Goal: Task Accomplishment & Management: Manage account settings

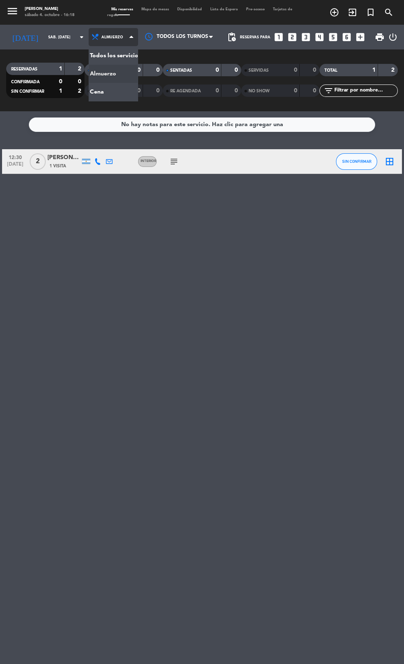
click at [116, 89] on div "menu [PERSON_NAME] sábado 4. octubre - 16:18 Mis reservas Mapa de mesas Disponi…" at bounding box center [202, 55] width 404 height 111
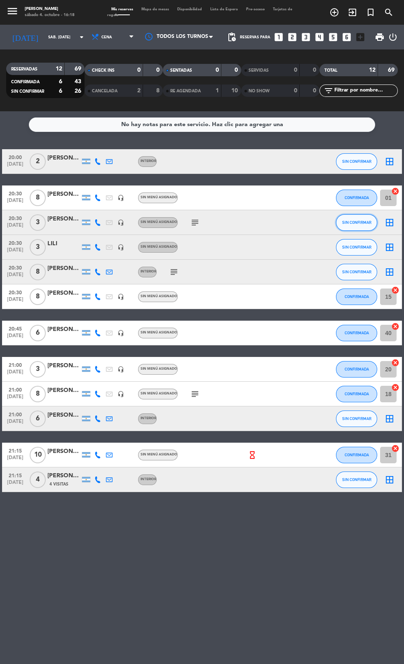
click at [360, 222] on span "SIN CONFIRMAR" at bounding box center [356, 222] width 29 height 5
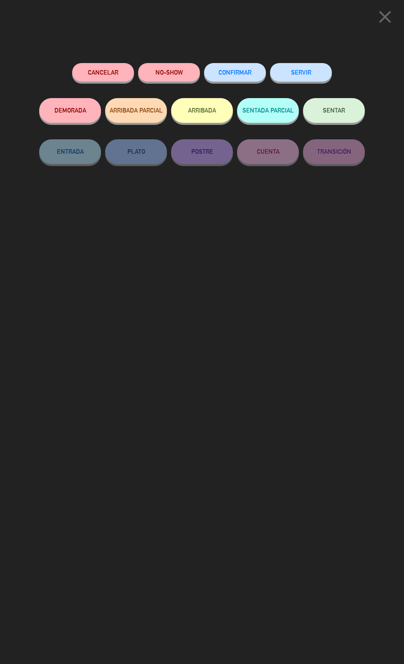
click at [236, 72] on span "CONFIRMAR" at bounding box center [234, 72] width 33 height 7
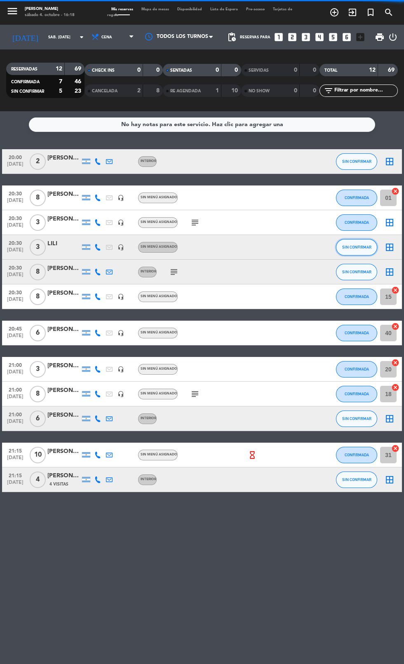
click at [357, 247] on span "SIN CONFIRMAR" at bounding box center [356, 247] width 29 height 5
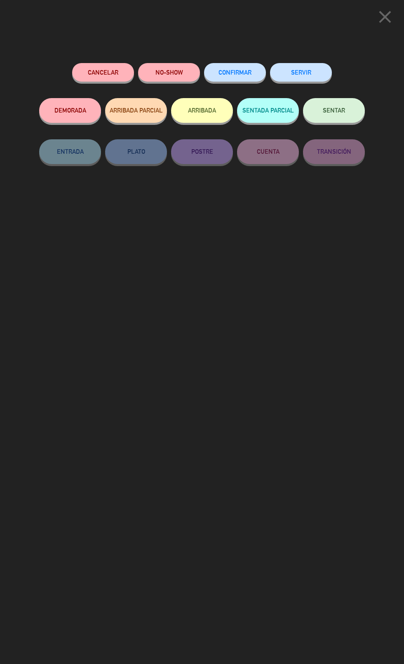
click at [233, 75] on span "CONFIRMAR" at bounding box center [234, 72] width 33 height 7
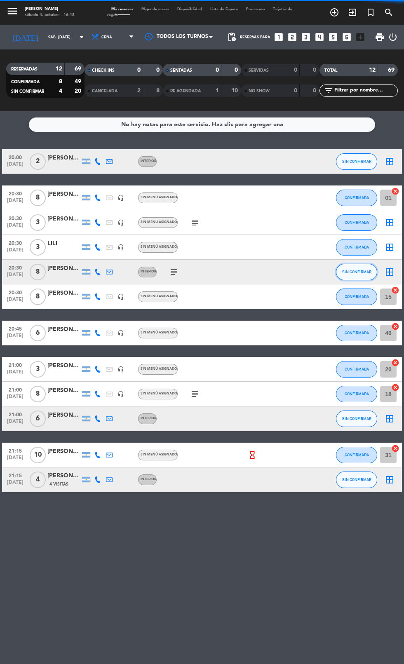
click at [358, 276] on button "SIN CONFIRMAR" at bounding box center [356, 272] width 41 height 16
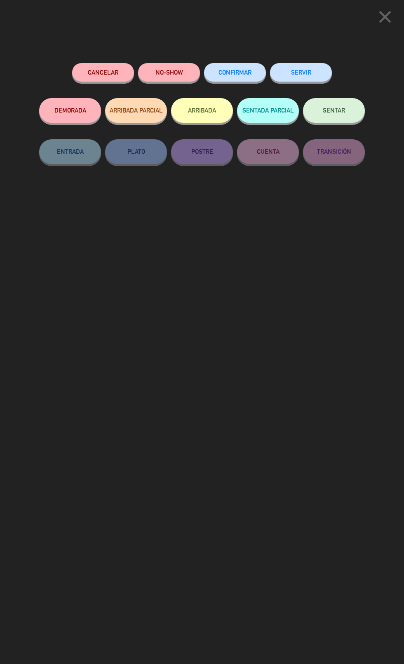
click at [241, 71] on span "CONFIRMAR" at bounding box center [234, 72] width 33 height 7
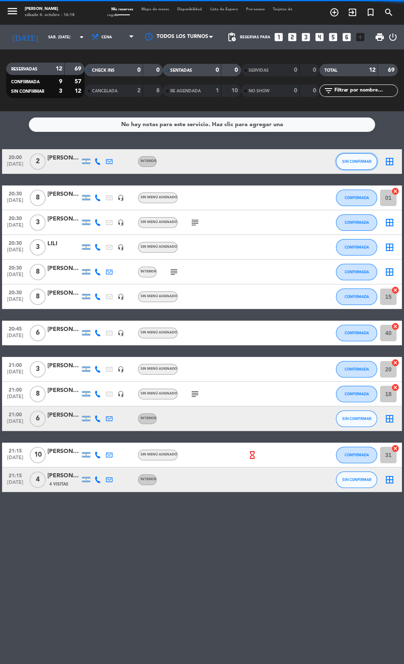
click at [351, 158] on button "SIN CONFIRMAR" at bounding box center [356, 161] width 41 height 16
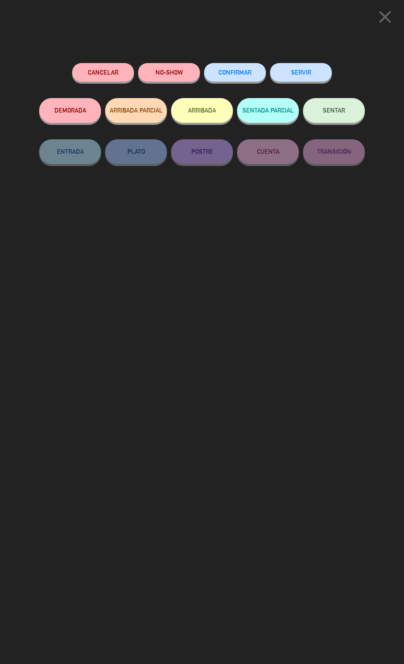
click at [239, 70] on span "CONFIRMAR" at bounding box center [234, 72] width 33 height 7
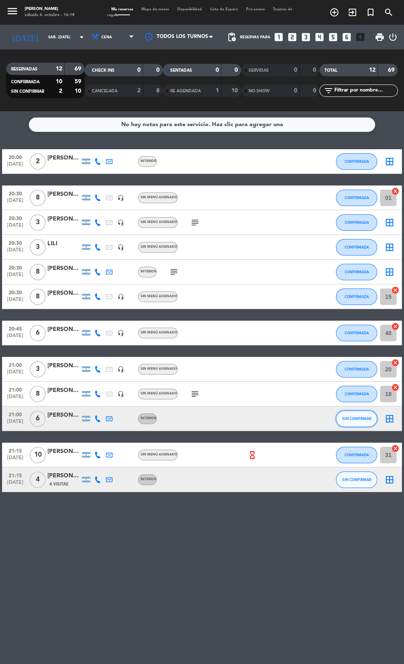
click at [361, 419] on span "SIN CONFIRMAR" at bounding box center [356, 418] width 29 height 5
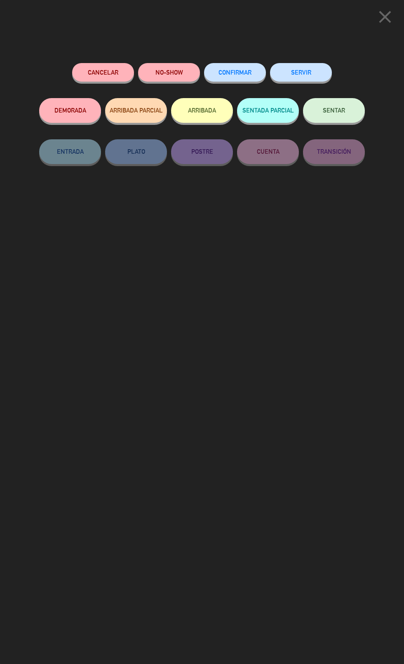
click at [238, 68] on button "CONFIRMAR" at bounding box center [235, 72] width 62 height 19
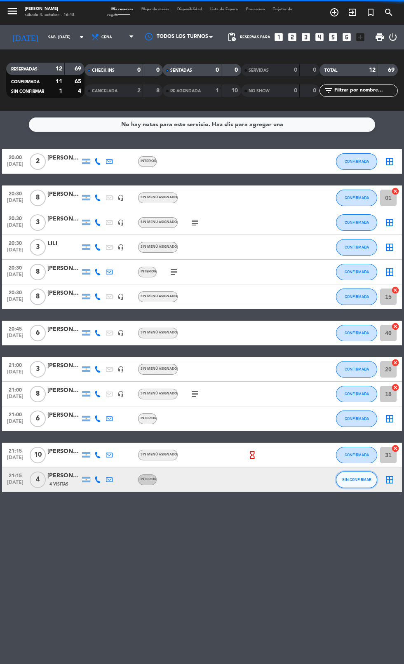
click at [358, 479] on span "SIN CONFIRMAR" at bounding box center [356, 479] width 29 height 5
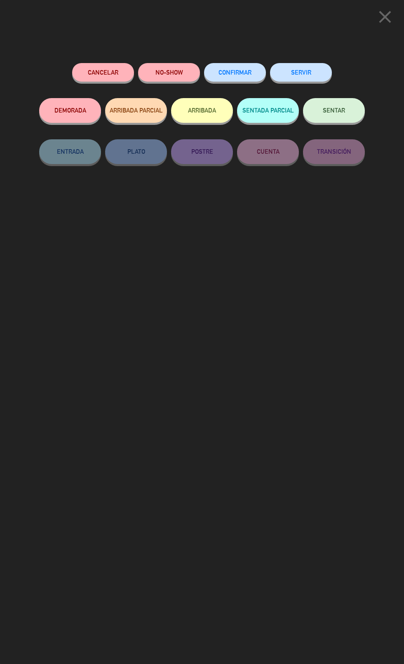
click at [241, 72] on span "CONFIRMAR" at bounding box center [234, 72] width 33 height 7
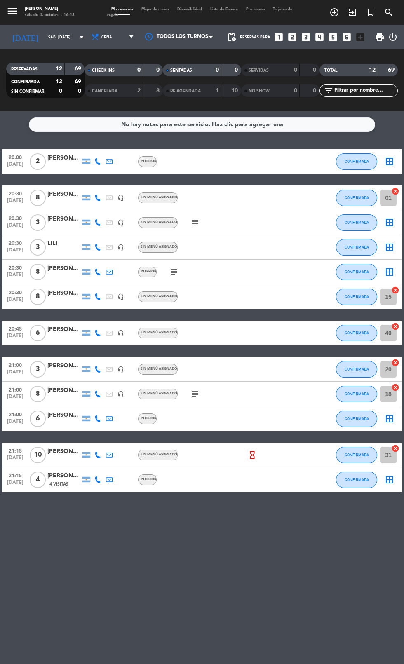
click at [192, 224] on icon "subject" at bounding box center [195, 223] width 10 height 10
click at [389, 222] on icon "border_all" at bounding box center [389, 223] width 10 height 10
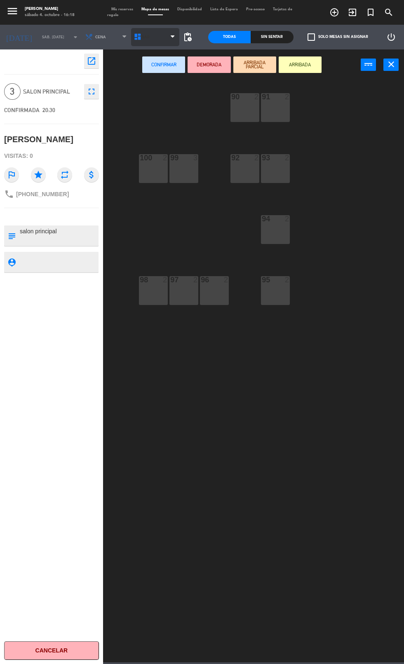
click at [149, 44] on span "BAR" at bounding box center [155, 37] width 49 height 18
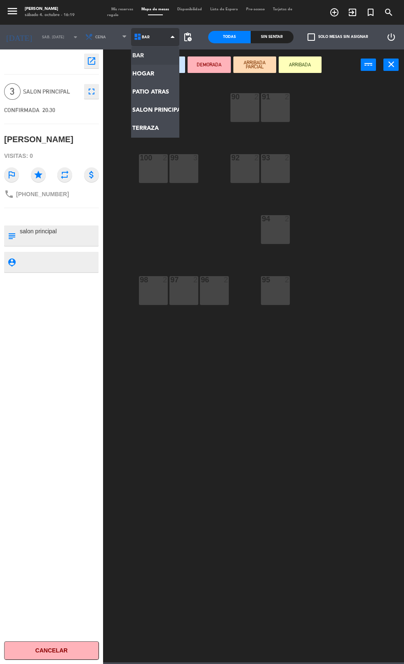
click at [170, 111] on ng-component "menu [PERSON_NAME] sábado 4. octubre - 16:19 Mis reservas Mapa de mesas Disponi…" at bounding box center [202, 331] width 404 height 662
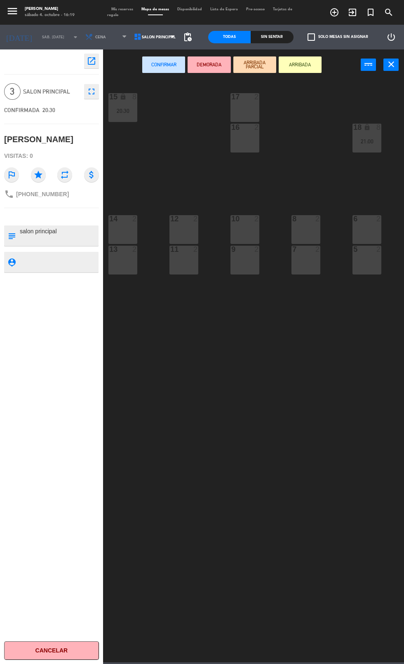
click at [253, 113] on div "17 2" at bounding box center [244, 107] width 29 height 29
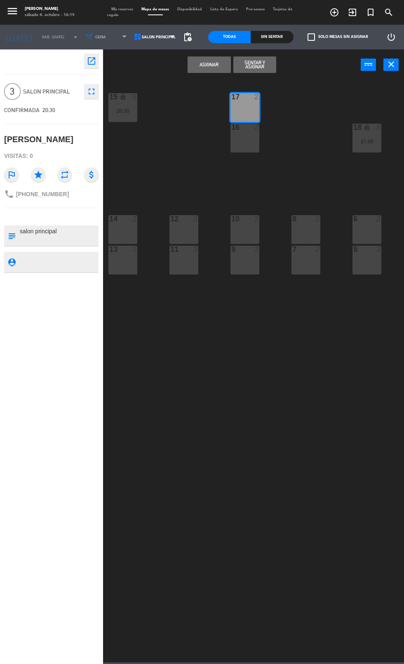
click at [253, 138] on div "16 2" at bounding box center [244, 138] width 29 height 29
click at [214, 68] on button "Asignar" at bounding box center [208, 64] width 43 height 16
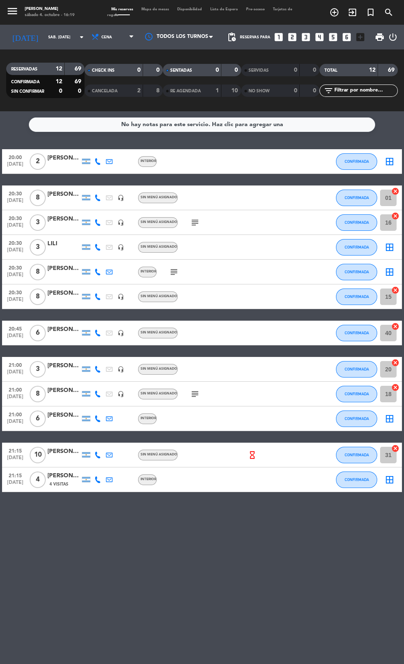
click at [390, 271] on icon "border_all" at bounding box center [389, 272] width 10 height 10
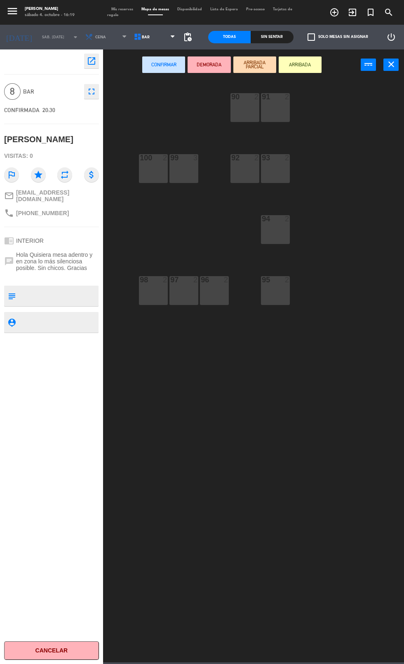
click at [151, 302] on div "98 2" at bounding box center [153, 290] width 29 height 29
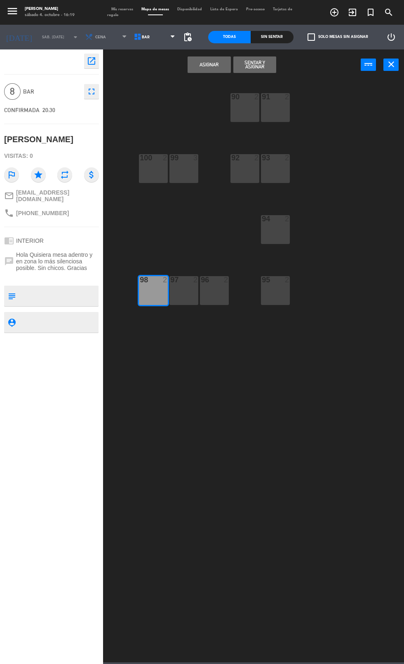
click at [194, 302] on div "97 2" at bounding box center [183, 290] width 29 height 29
click at [211, 302] on div "96 2" at bounding box center [214, 290] width 29 height 29
click at [209, 64] on button "Asignar" at bounding box center [208, 64] width 43 height 16
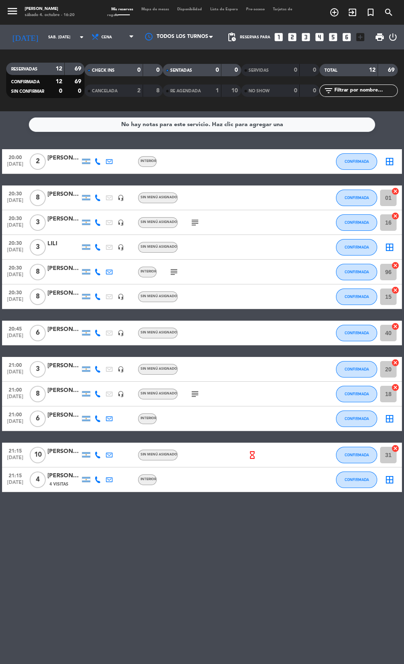
click at [389, 418] on icon "border_all" at bounding box center [389, 419] width 10 height 10
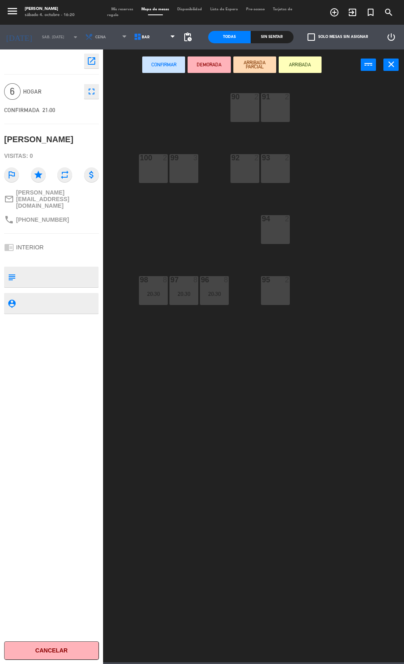
click at [391, 64] on icon "close" at bounding box center [391, 64] width 10 height 10
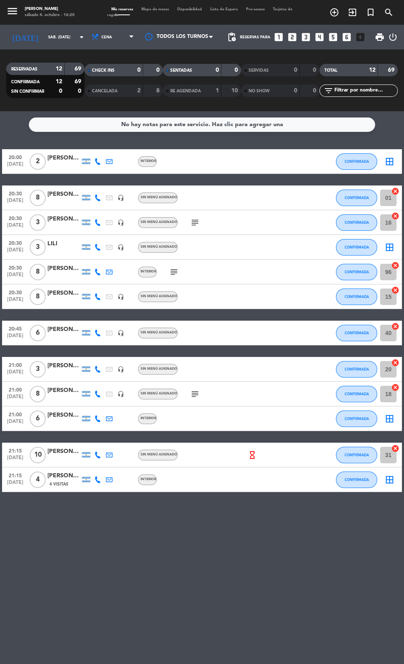
click at [316, 41] on icon "looks_4" at bounding box center [319, 37] width 11 height 11
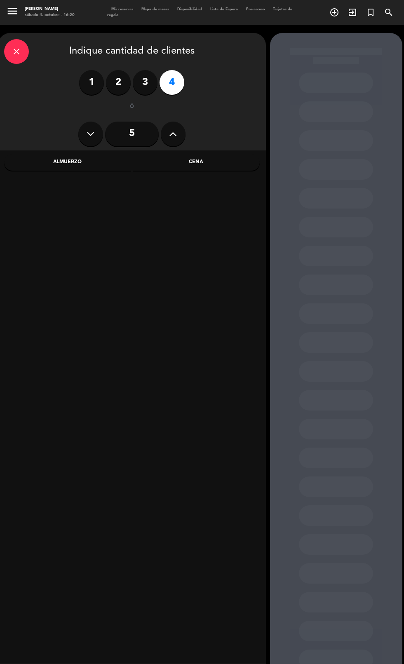
click at [231, 166] on div "Cena" at bounding box center [196, 162] width 127 height 16
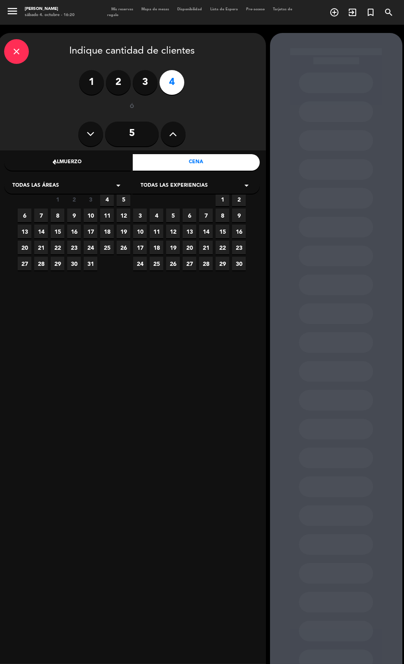
click at [105, 203] on span "4" at bounding box center [107, 199] width 14 height 14
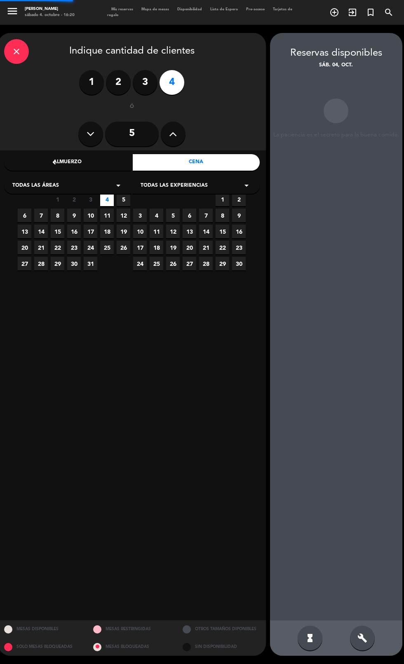
scroll to position [33, 0]
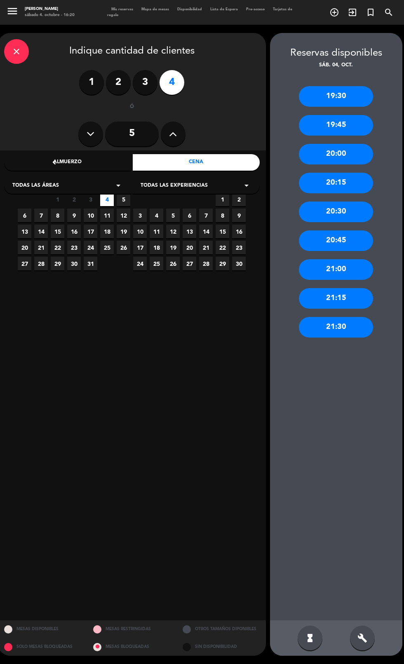
click at [361, 259] on div "21:00" at bounding box center [336, 269] width 74 height 21
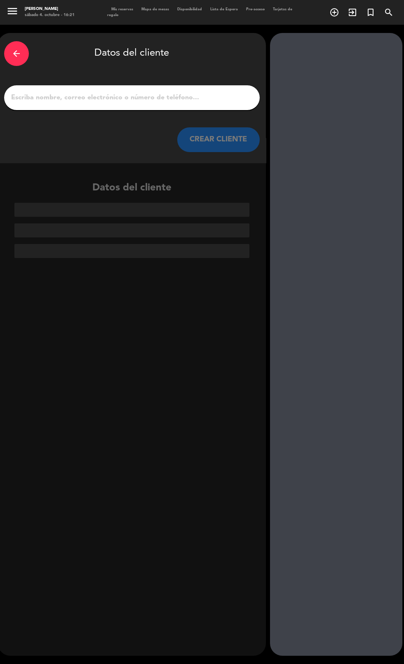
click at [145, 92] on input "1" at bounding box center [131, 98] width 243 height 12
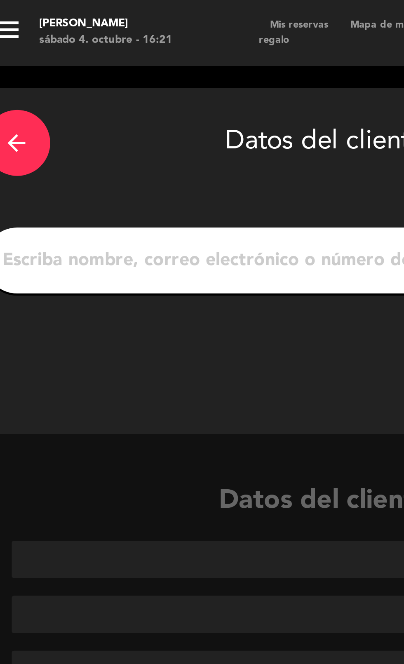
scroll to position [26, 0]
click at [75, 92] on input "1" at bounding box center [131, 98] width 243 height 12
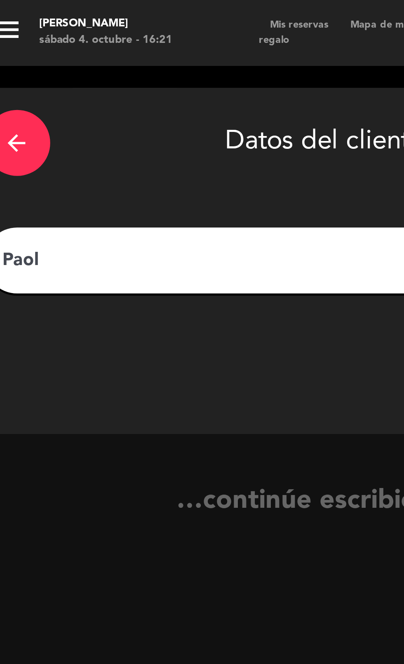
type input "[PERSON_NAME]"
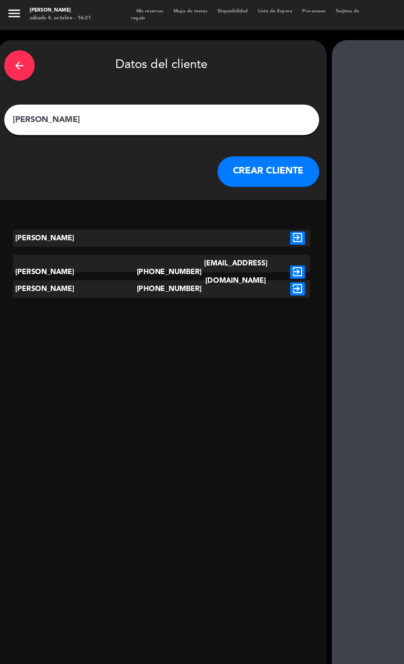
click at [234, 127] on button "CREAR CLIENTE" at bounding box center [218, 139] width 82 height 25
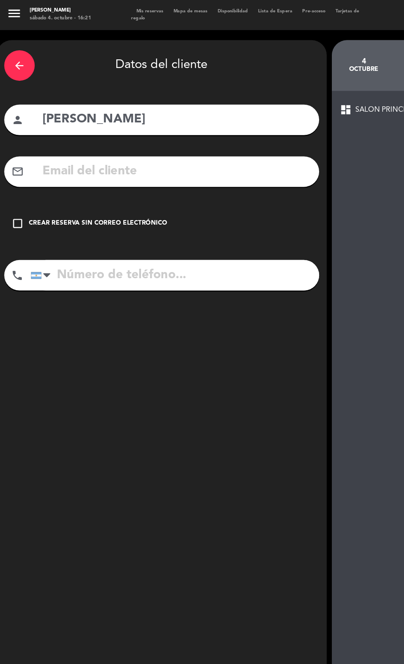
click at [101, 178] on div "Crear reserva sin correo electrónico" at bounding box center [80, 182] width 112 height 8
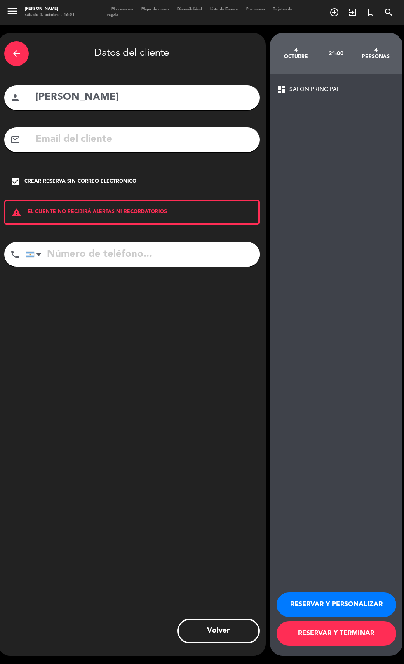
scroll to position [0, 0]
click at [344, 646] on button "RESERVAR Y TERMINAR" at bounding box center [335, 633] width 119 height 25
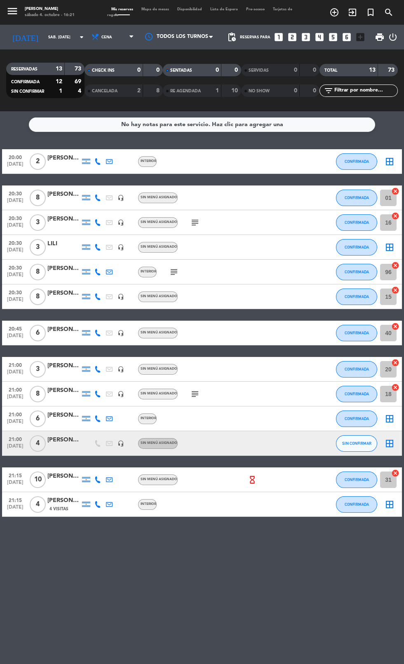
click at [388, 442] on icon "border_all" at bounding box center [389, 443] width 10 height 10
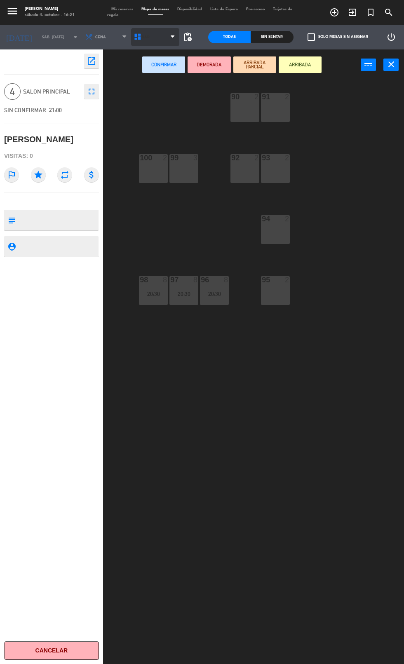
click at [134, 37] on icon at bounding box center [137, 37] width 8 height 8
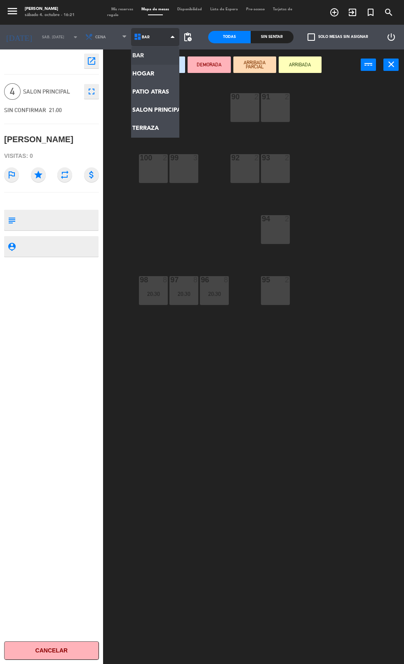
click at [143, 128] on ng-component "menu [PERSON_NAME] sábado 4. octubre - 16:21 Mis reservas Mapa de mesas Disponi…" at bounding box center [202, 362] width 404 height 725
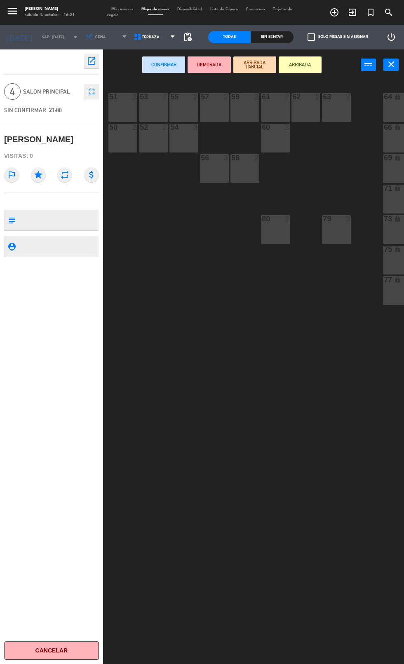
click at [185, 113] on div "55 2" at bounding box center [183, 107] width 29 height 29
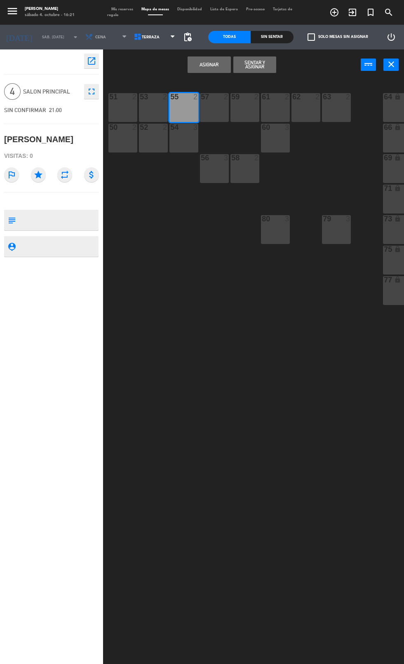
click at [185, 145] on div "54 3" at bounding box center [183, 138] width 29 height 29
click at [208, 64] on button "Asignar" at bounding box center [208, 64] width 43 height 16
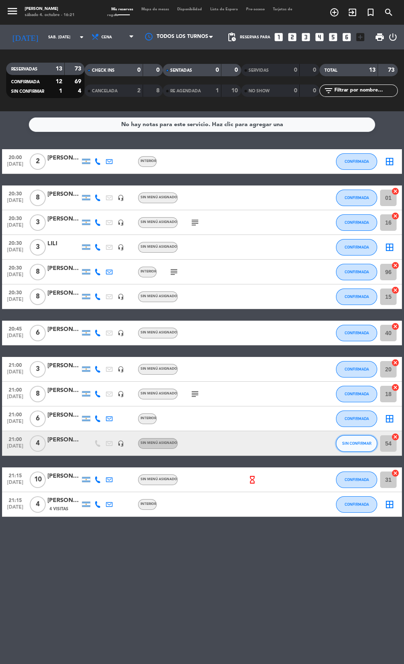
click at [360, 447] on button "SIN CONFIRMAR" at bounding box center [356, 443] width 41 height 16
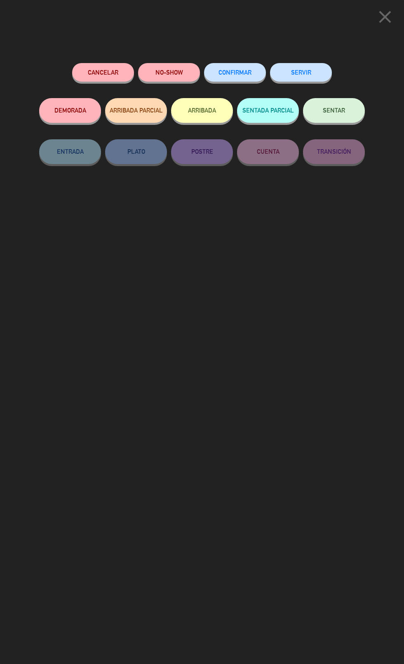
click at [209, 77] on button "CONFIRMAR" at bounding box center [235, 72] width 62 height 19
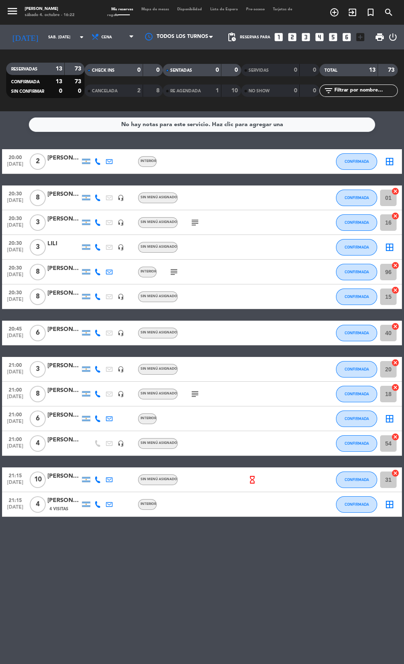
click at [389, 161] on icon "border_all" at bounding box center [389, 162] width 10 height 10
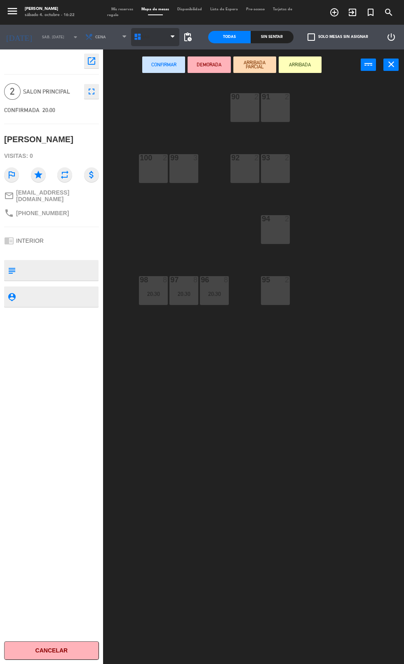
click at [133, 37] on icon at bounding box center [137, 37] width 8 height 8
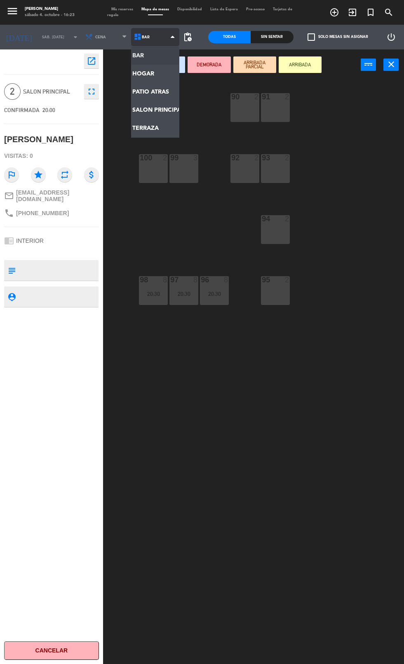
click at [138, 74] on ng-component "menu [PERSON_NAME] sábado 4. octubre - 16:23 Mis reservas Mapa de mesas Disponi…" at bounding box center [202, 362] width 404 height 725
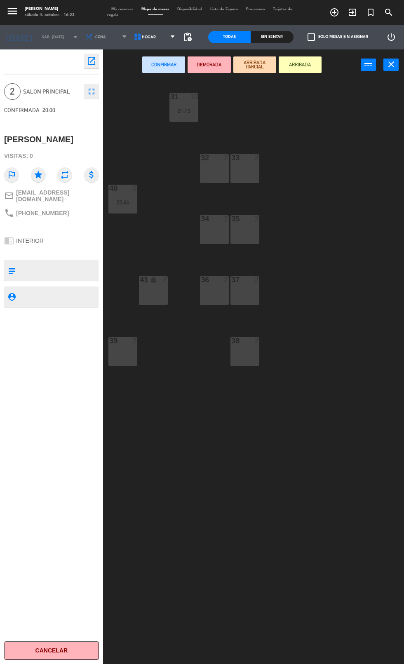
click at [122, 353] on div "39 2" at bounding box center [122, 351] width 29 height 29
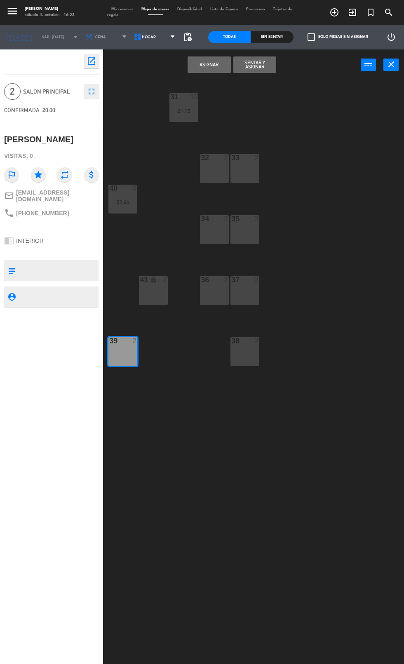
click at [209, 64] on button "Asignar" at bounding box center [208, 64] width 43 height 16
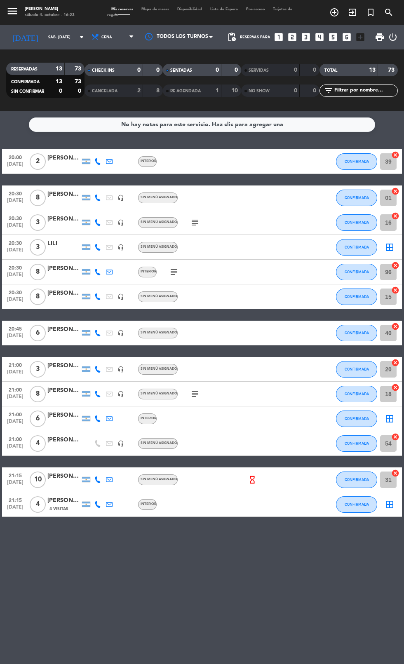
click at [395, 216] on icon "cancel" at bounding box center [395, 216] width 8 height 8
click at [193, 224] on icon "subject" at bounding box center [195, 223] width 10 height 10
click at [389, 222] on icon "border_all" at bounding box center [389, 223] width 10 height 10
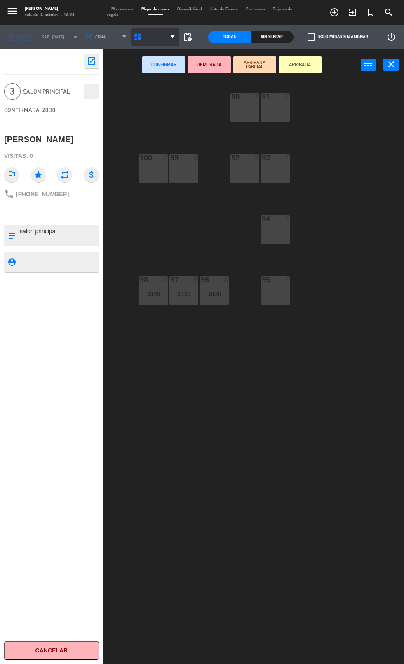
click at [160, 35] on span "BAR" at bounding box center [155, 37] width 49 height 18
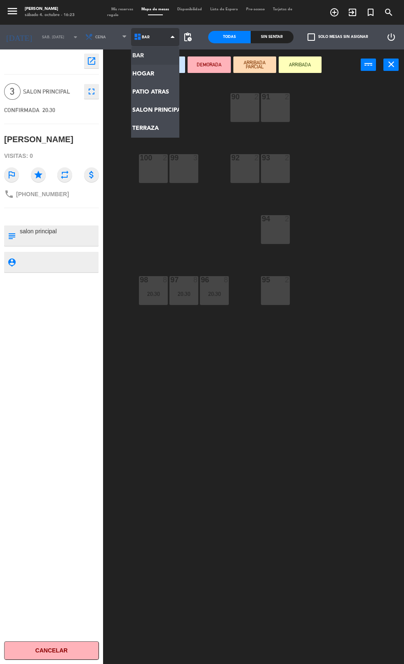
click at [160, 110] on ng-component "menu [PERSON_NAME] sábado 4. octubre - 16:23 Mis reservas Mapa de mesas Disponi…" at bounding box center [202, 362] width 404 height 725
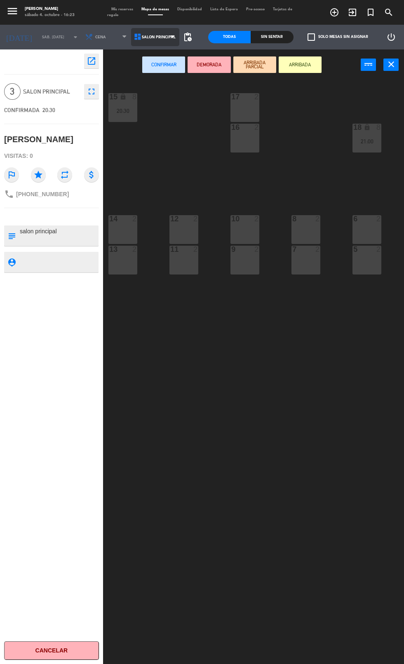
scroll to position [0, 166]
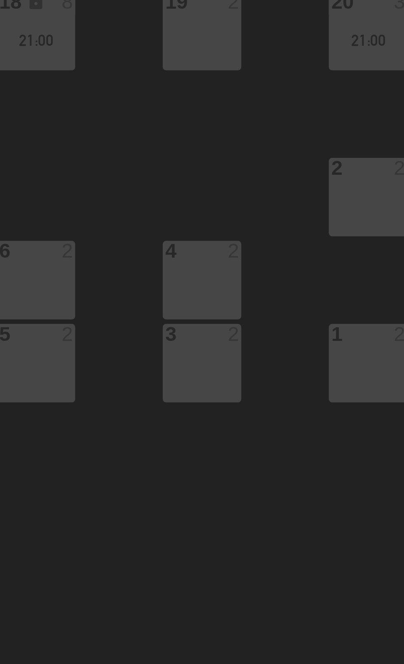
click at [261, 230] on div "4 2" at bounding box center [261, 229] width 29 height 29
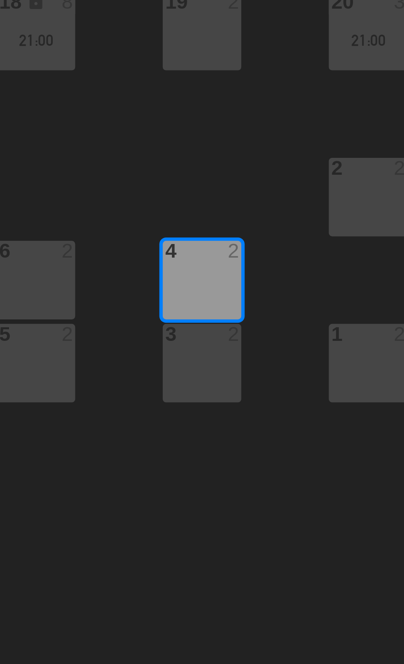
click at [261, 263] on div "3 2" at bounding box center [261, 260] width 29 height 29
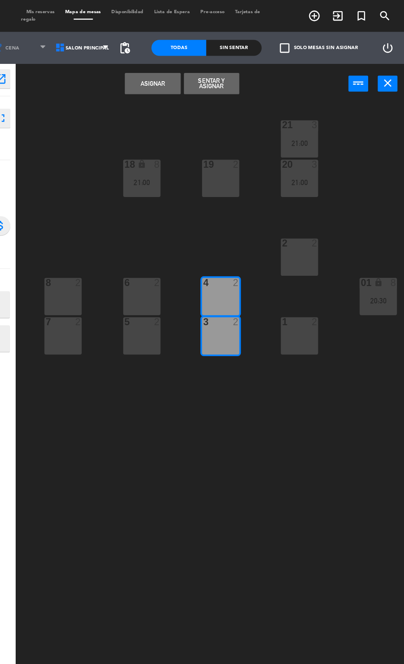
scroll to position [0, 0]
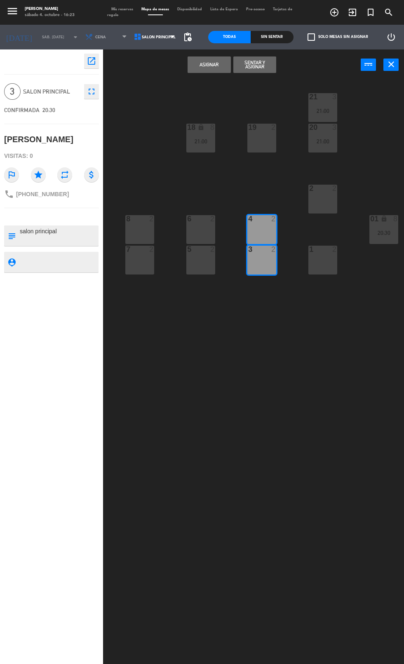
click at [199, 73] on button "Asignar" at bounding box center [208, 64] width 43 height 16
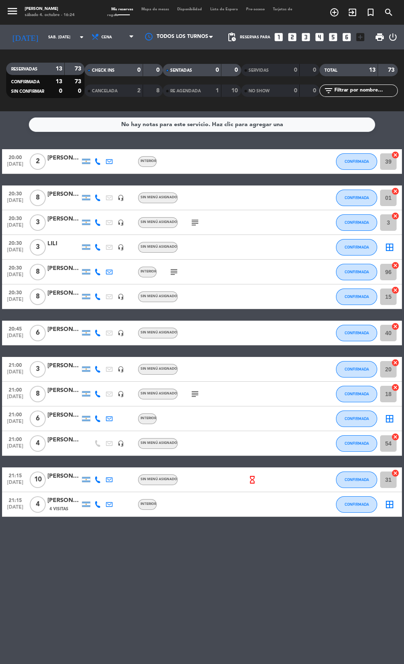
click at [389, 418] on icon "border_all" at bounding box center [389, 419] width 10 height 10
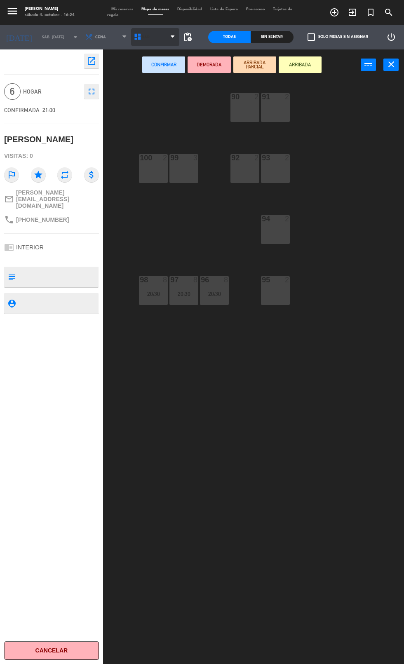
click at [157, 43] on span "BAR" at bounding box center [155, 37] width 49 height 18
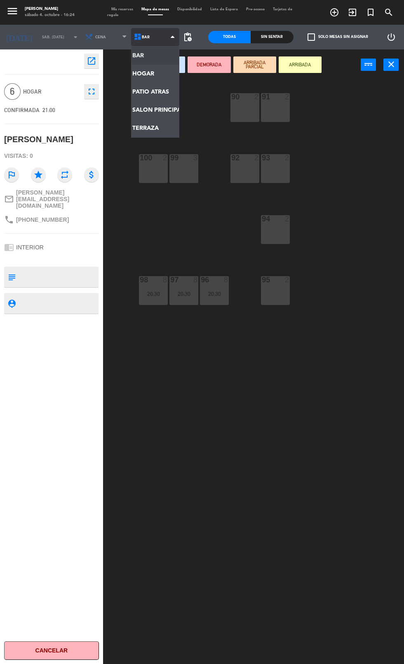
click at [157, 108] on ng-component "menu [PERSON_NAME] sábado 4. octubre - 16:24 Mis reservas Mapa de mesas Disponi…" at bounding box center [202, 362] width 404 height 725
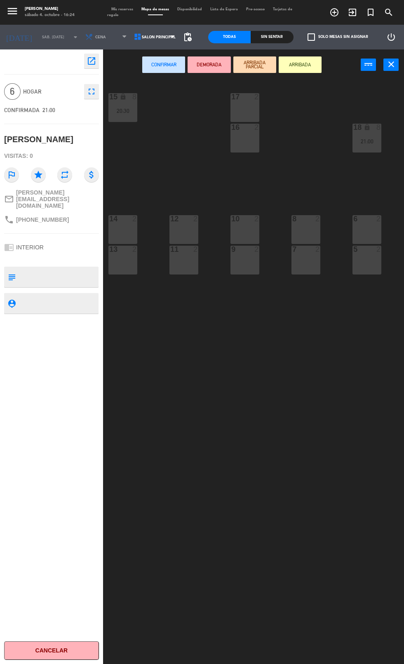
click at [245, 97] on div at bounding box center [245, 96] width 14 height 7
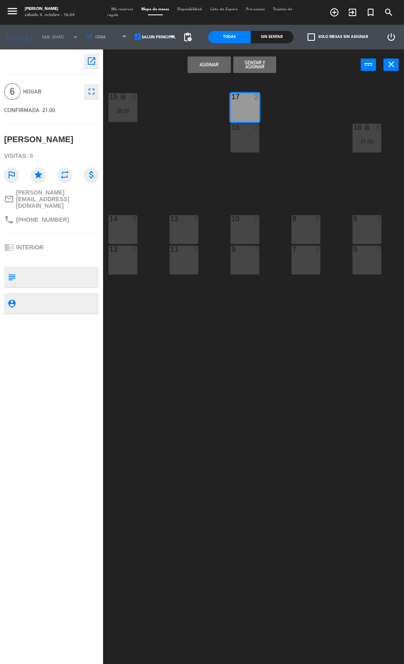
click at [249, 144] on div "16 2" at bounding box center [244, 138] width 29 height 29
click at [249, 234] on div "10 2" at bounding box center [244, 229] width 29 height 29
click at [236, 234] on div "10 2" at bounding box center [244, 229] width 29 height 29
click at [203, 70] on button "Asignar" at bounding box center [208, 64] width 43 height 16
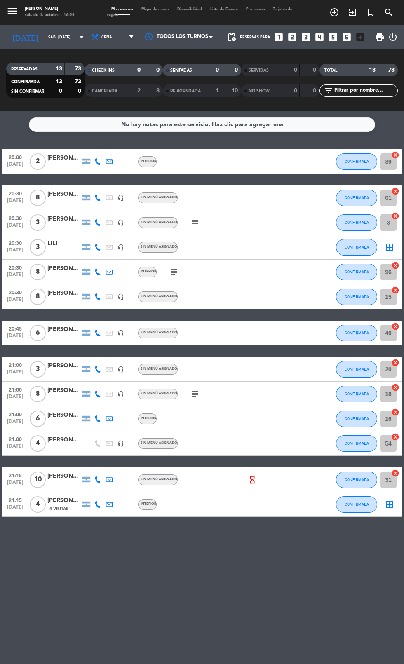
click at [389, 247] on icon "border_all" at bounding box center [389, 247] width 10 height 10
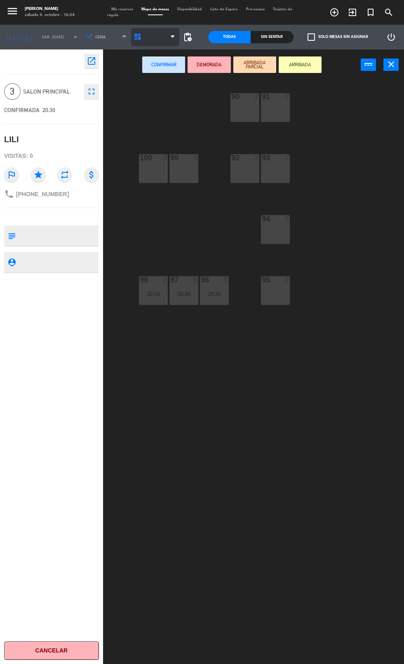
click at [149, 37] on span "BAR" at bounding box center [155, 37] width 49 height 18
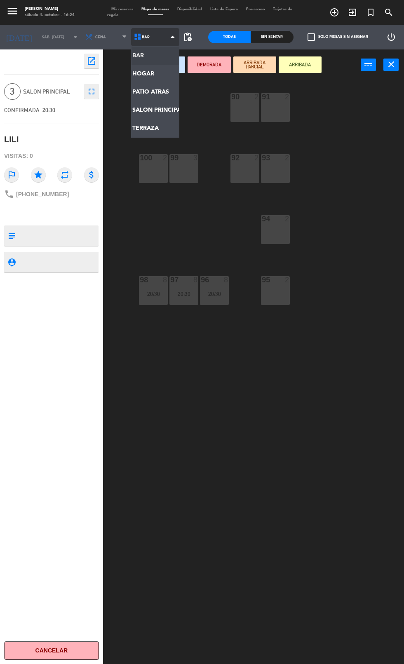
click at [160, 71] on ng-component "menu [PERSON_NAME] sábado 4. octubre - 16:24 Mis reservas Mapa de mesas Disponi…" at bounding box center [202, 362] width 404 height 725
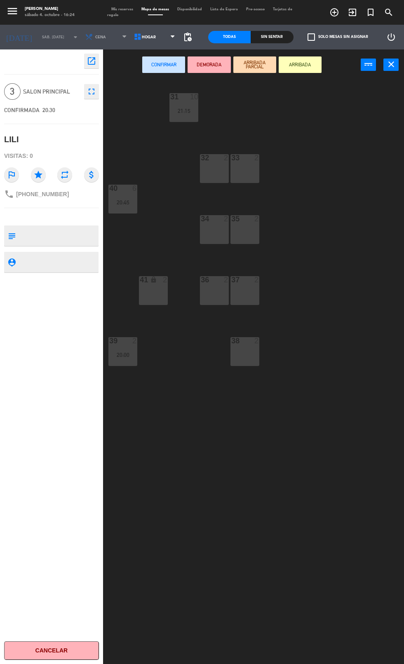
click at [213, 232] on div "34 2" at bounding box center [214, 229] width 29 height 29
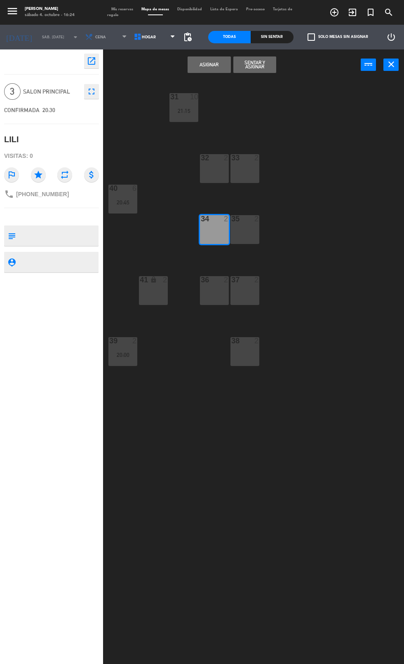
click at [246, 232] on div "35 2" at bounding box center [244, 229] width 29 height 29
click at [208, 64] on button "Asignar" at bounding box center [208, 64] width 43 height 16
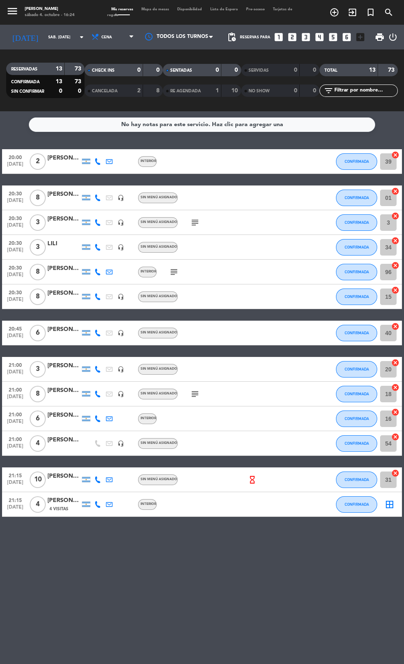
click at [389, 504] on icon "border_all" at bounding box center [389, 504] width 10 height 10
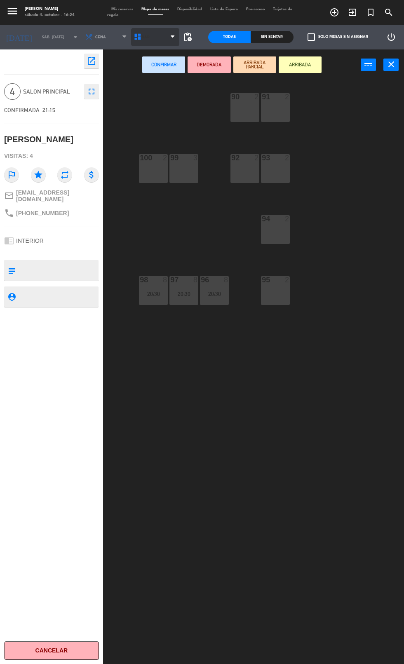
click at [134, 37] on icon at bounding box center [137, 37] width 8 height 8
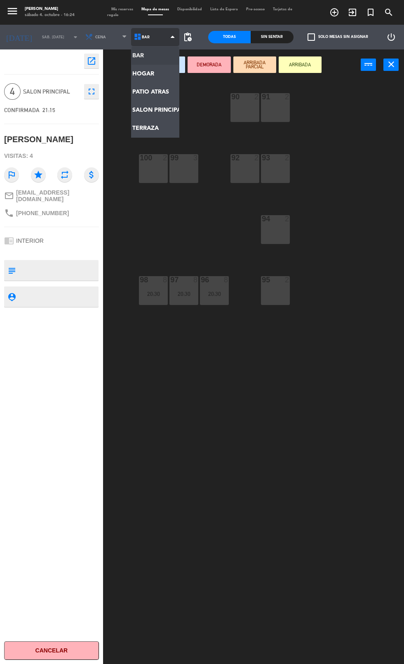
click at [158, 110] on ng-component "menu [PERSON_NAME] sábado 4. octubre - 16:24 Mis reservas Mapa de mesas Disponi…" at bounding box center [202, 362] width 404 height 725
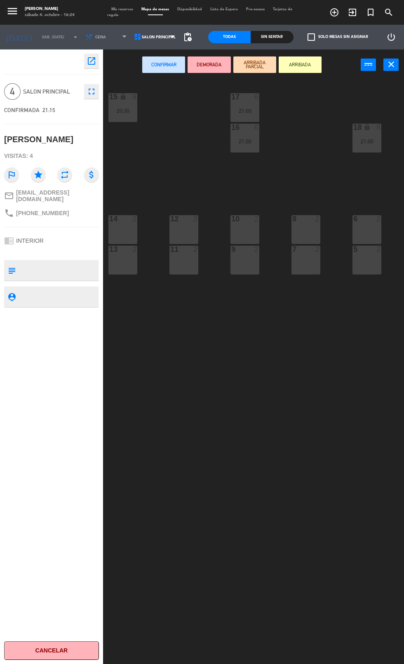
click at [243, 236] on div "10 2" at bounding box center [244, 229] width 29 height 29
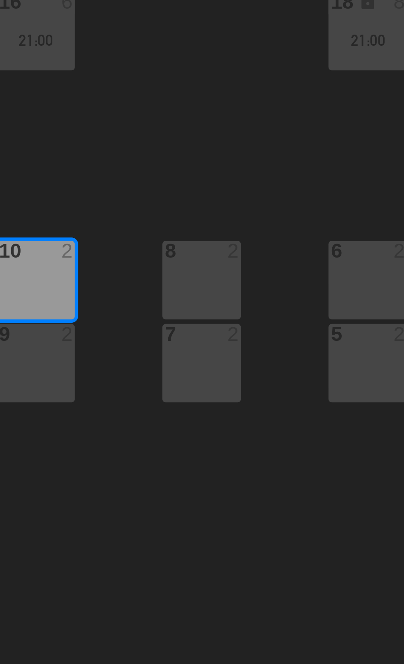
click at [306, 226] on div "8 2" at bounding box center [305, 229] width 29 height 29
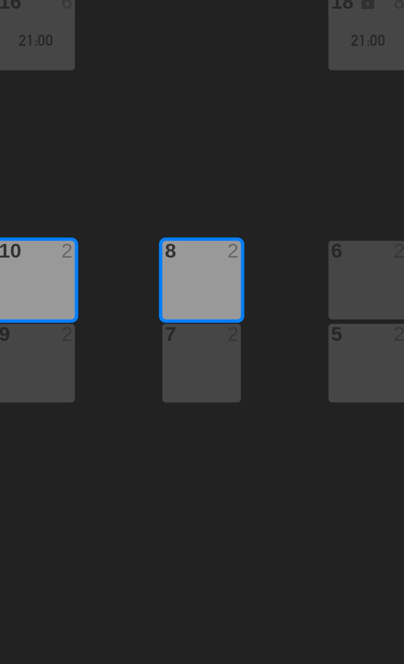
click at [306, 264] on div "7 2" at bounding box center [305, 260] width 29 height 29
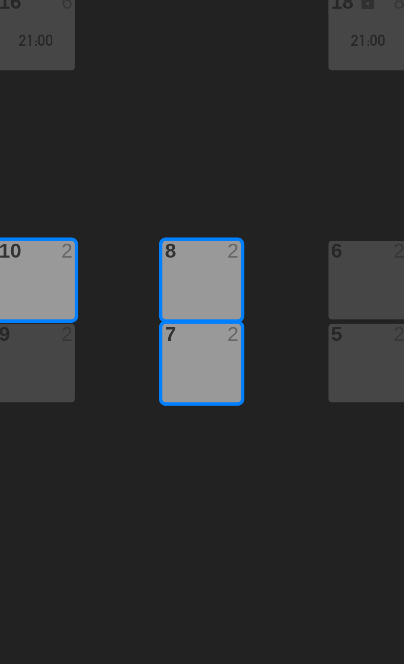
click at [250, 229] on div "10 2" at bounding box center [244, 229] width 29 height 29
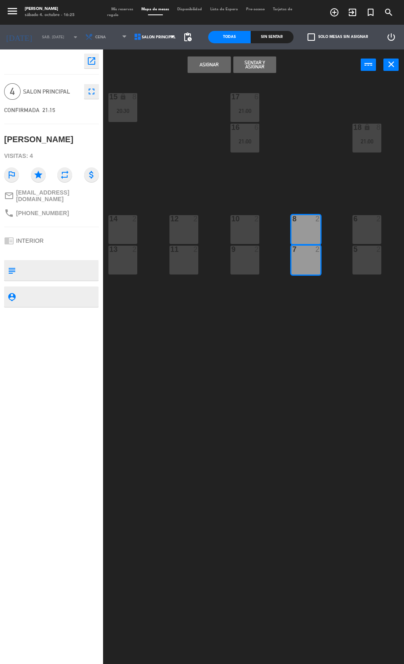
click at [209, 64] on button "Asignar" at bounding box center [208, 64] width 43 height 16
